Goal: Information Seeking & Learning: Compare options

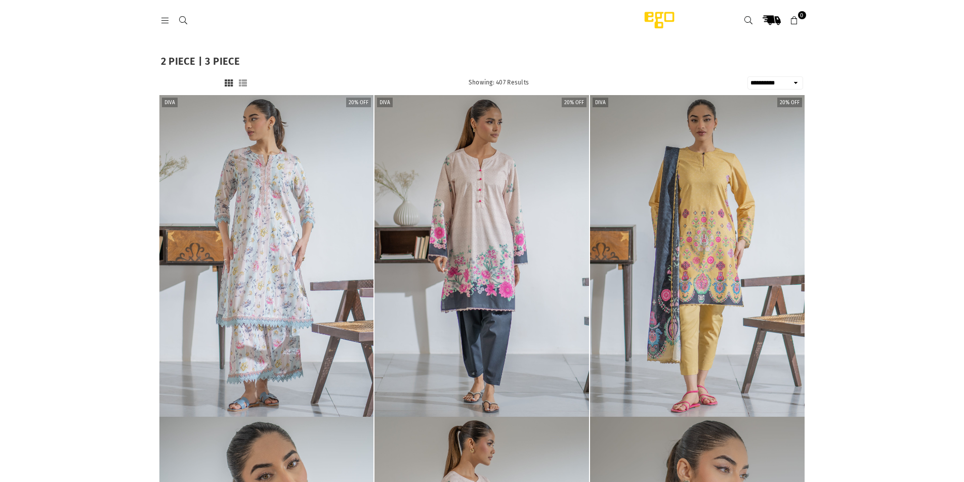
select select "**********"
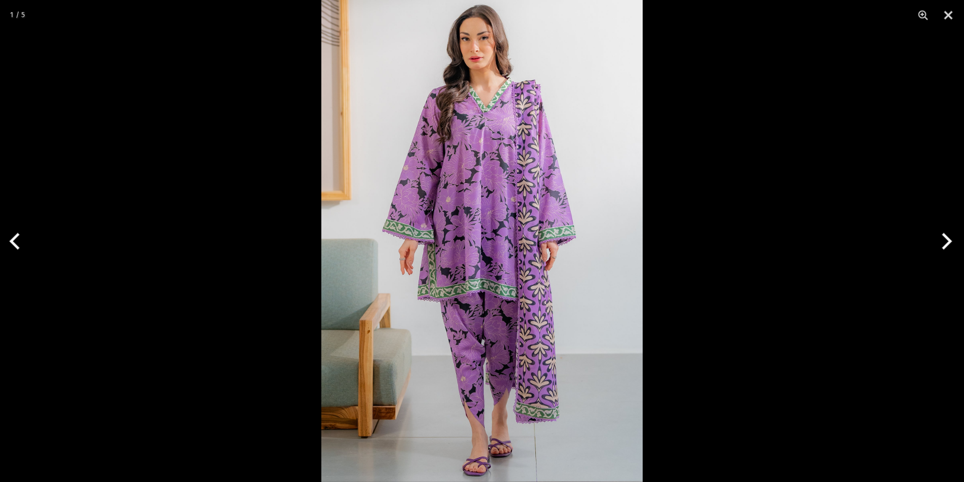
click at [475, 249] on img at bounding box center [481, 241] width 321 height 482
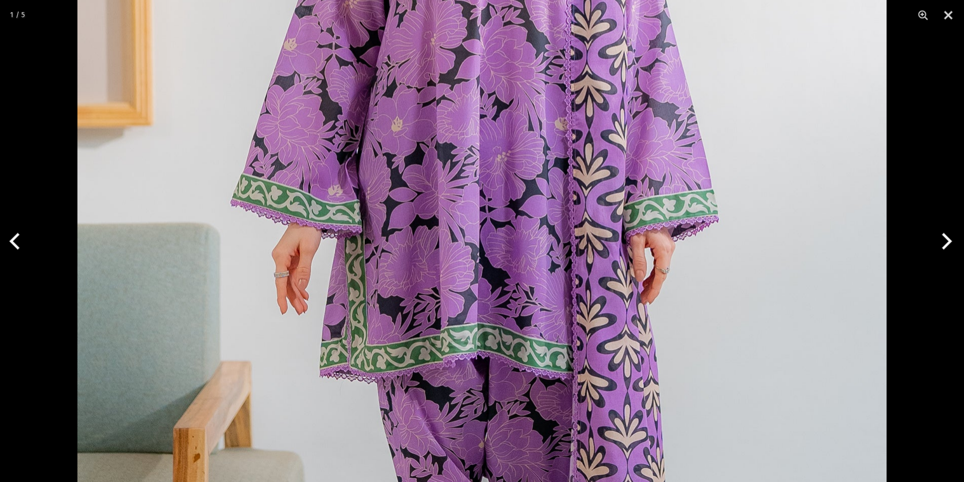
click at [475, 249] on img at bounding box center [481, 229] width 809 height 1214
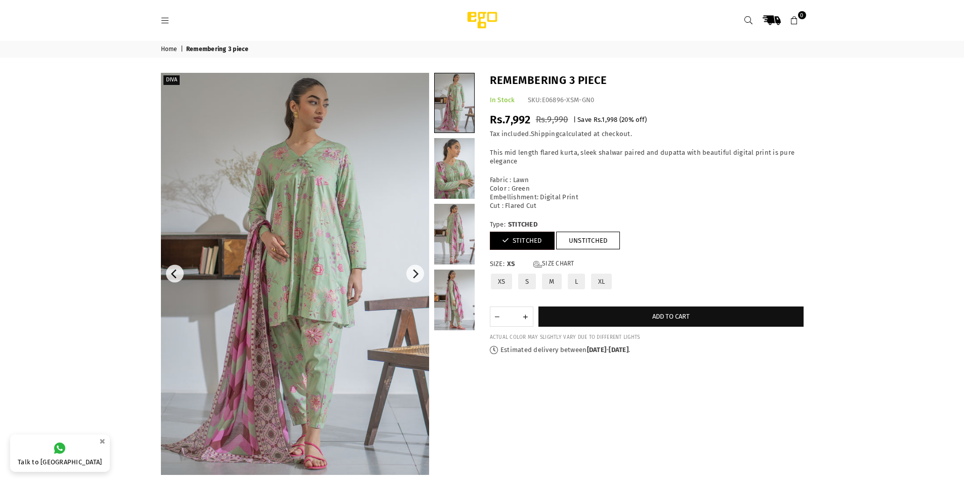
click at [393, 233] on img at bounding box center [295, 274] width 268 height 402
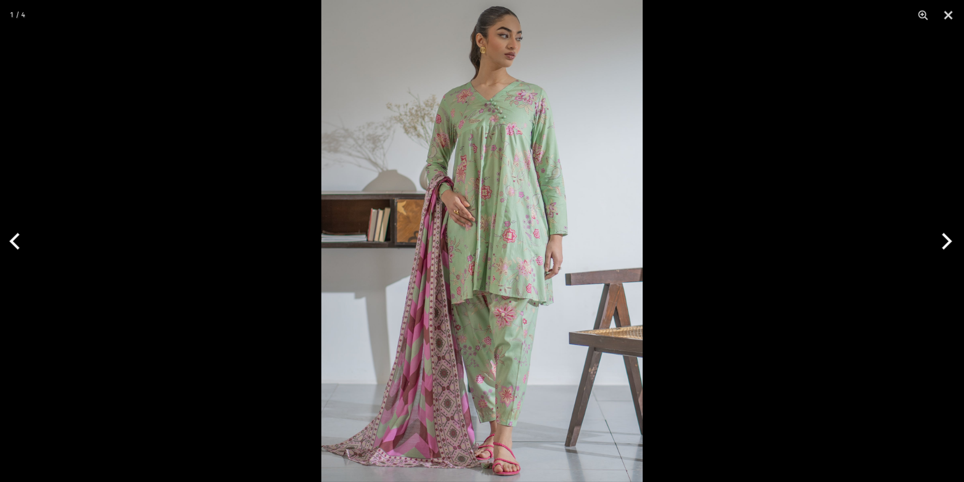
click at [517, 240] on img at bounding box center [481, 241] width 321 height 482
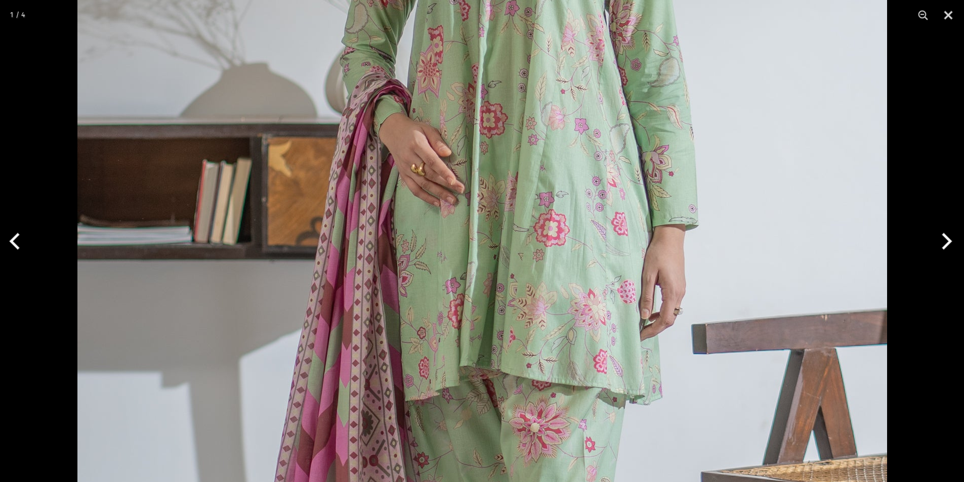
click at [530, 232] on img at bounding box center [482, 242] width 810 height 1214
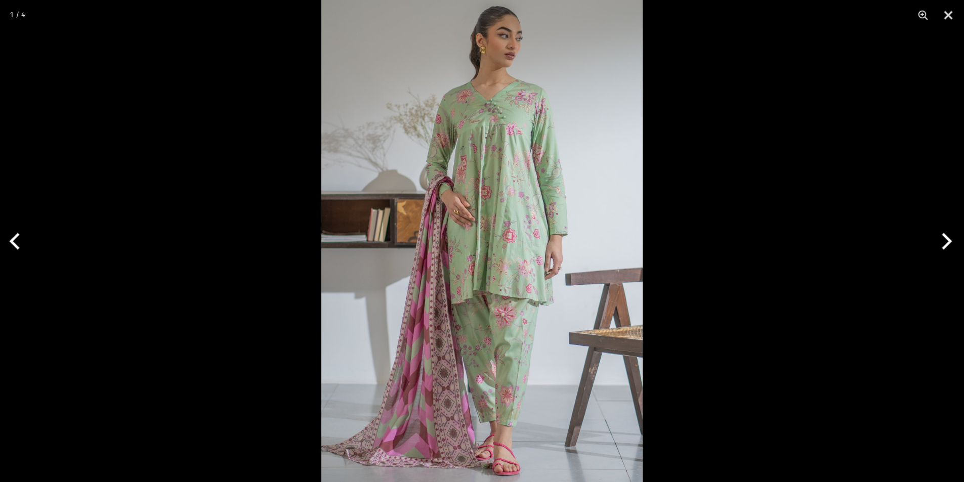
click at [949, 244] on button "Next" at bounding box center [945, 241] width 38 height 51
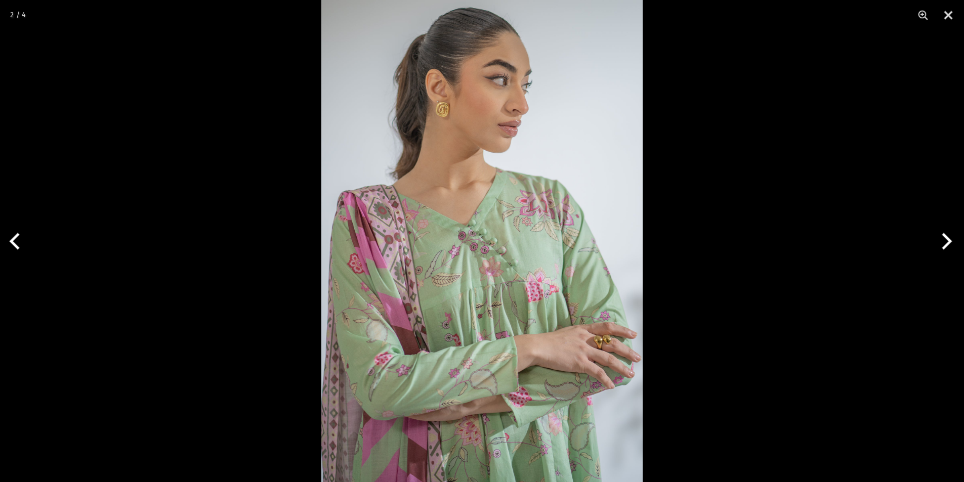
click at [947, 244] on button "Next" at bounding box center [945, 241] width 38 height 51
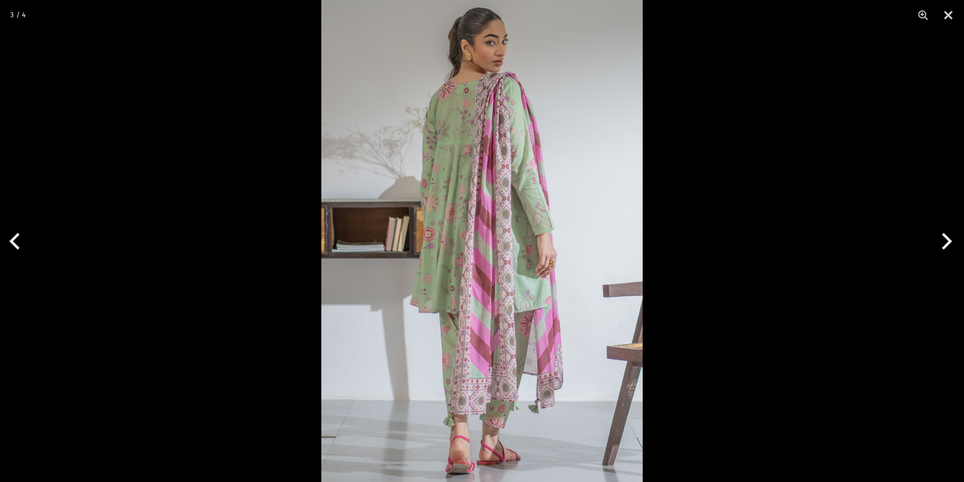
click at [455, 158] on img at bounding box center [481, 241] width 321 height 482
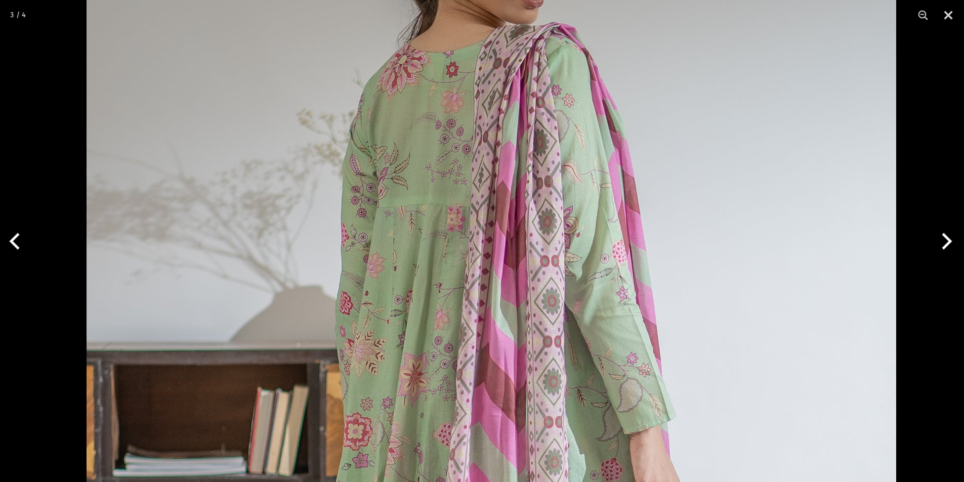
click at [453, 243] on img at bounding box center [492, 449] width 810 height 1214
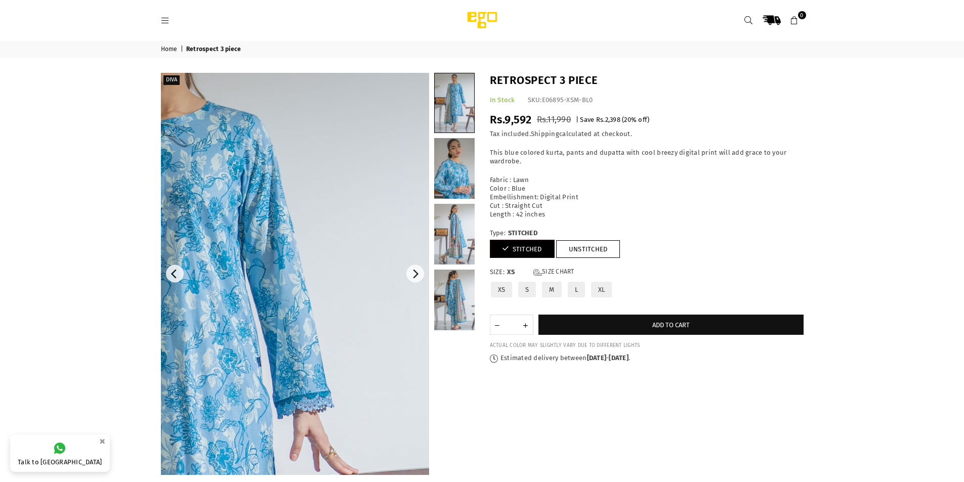
click at [400, 166] on img at bounding box center [161, 409] width 607 height 911
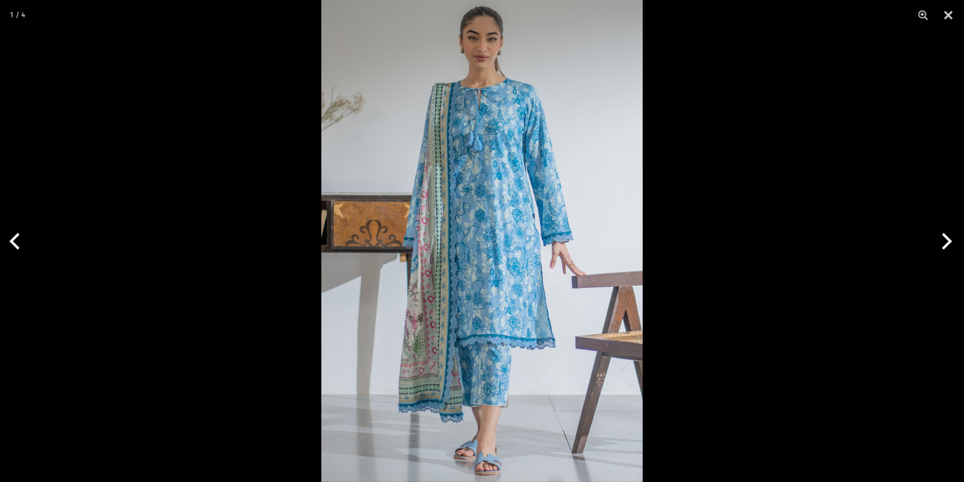
click at [434, 226] on img at bounding box center [481, 241] width 321 height 482
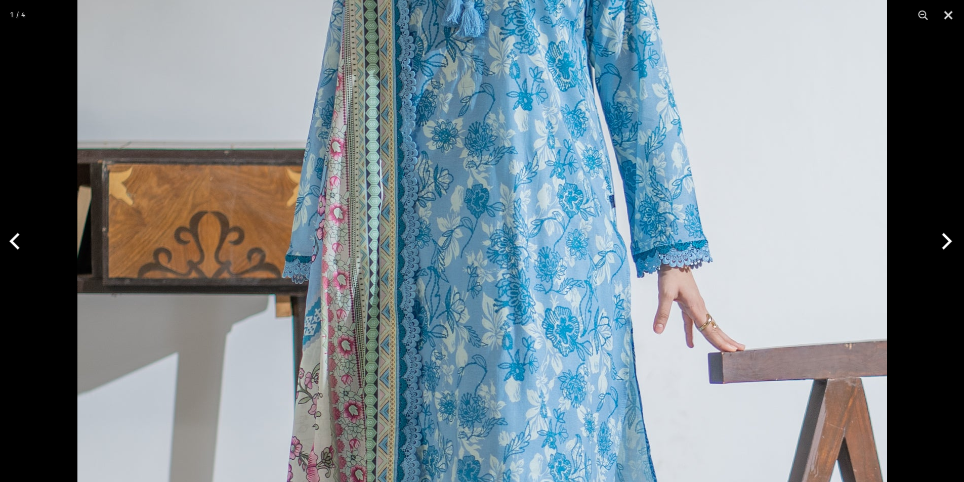
click at [493, 218] on img at bounding box center [482, 264] width 810 height 1214
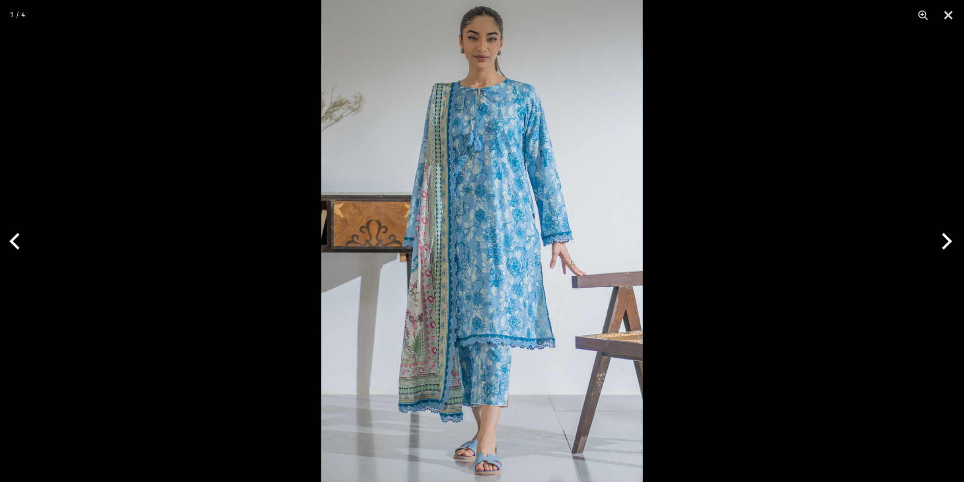
click at [492, 261] on img at bounding box center [481, 241] width 321 height 482
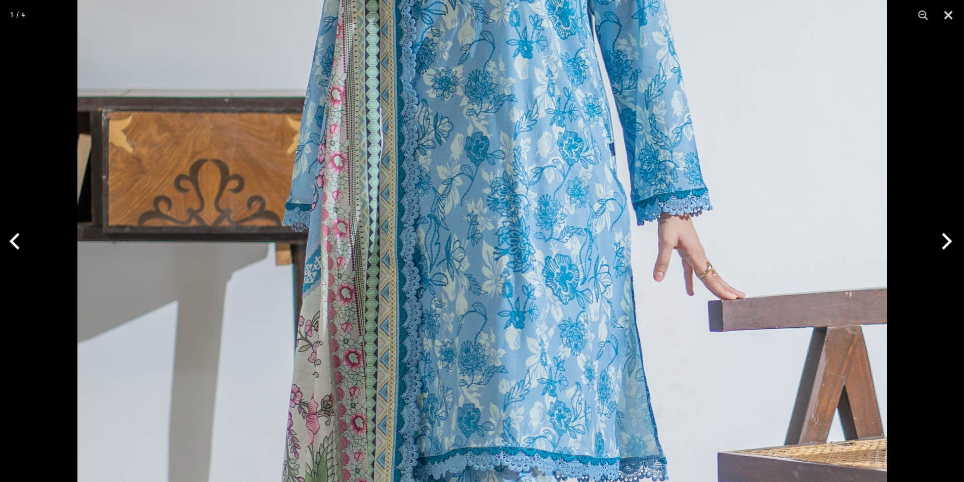
click at [492, 262] on img at bounding box center [482, 212] width 810 height 1214
